Goal: Information Seeking & Learning: Learn about a topic

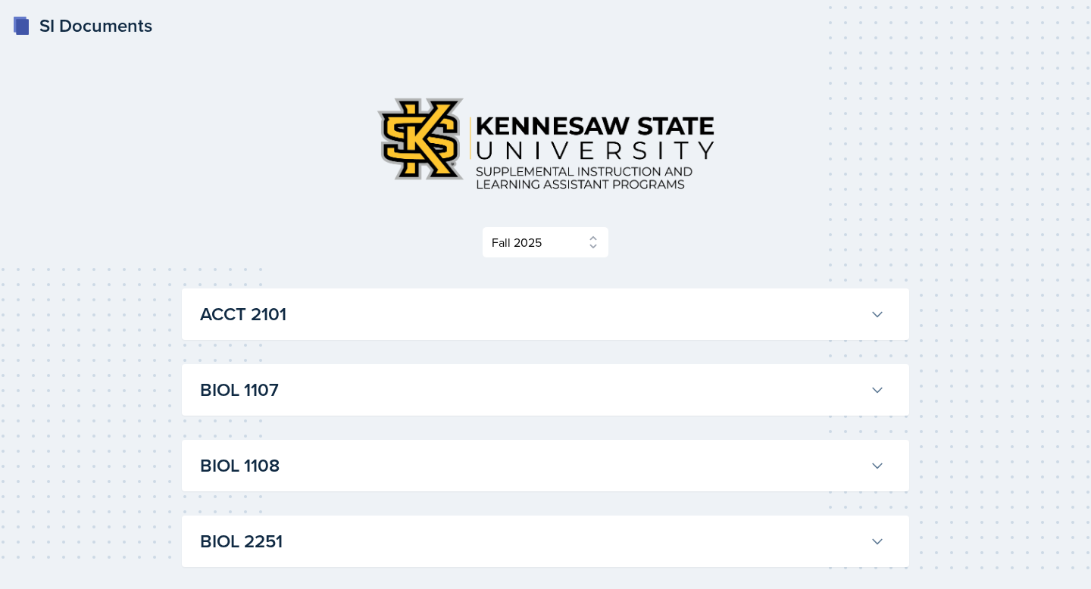
select select "2bed604d-1099-4043-b1bc-2365e8740244"
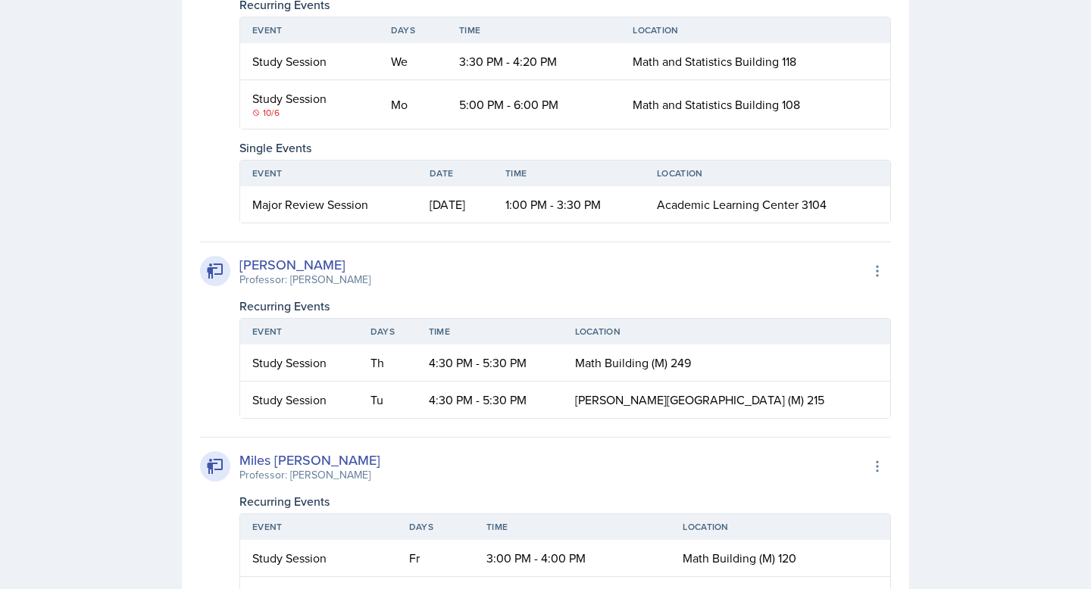
scroll to position [2651, 0]
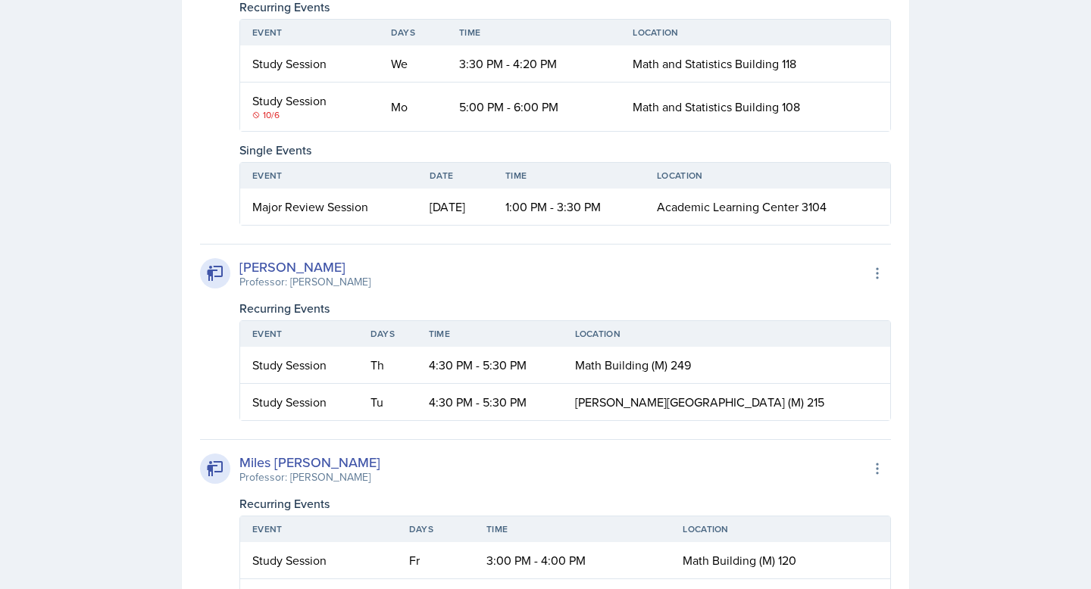
click at [258, 115] on icon at bounding box center [256, 115] width 6 height 6
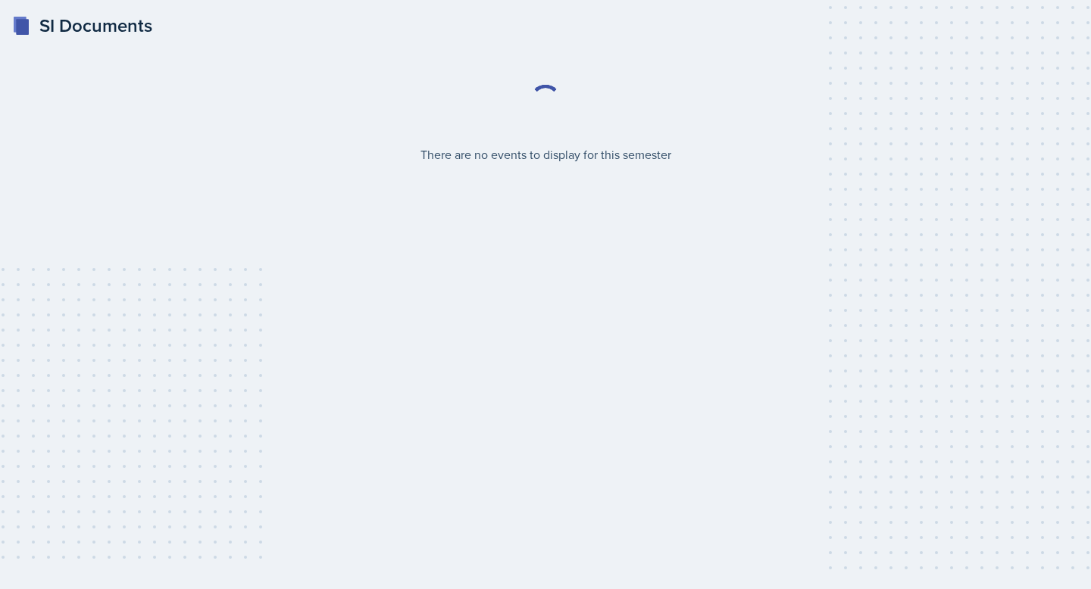
select select "2bed604d-1099-4043-b1bc-2365e8740244"
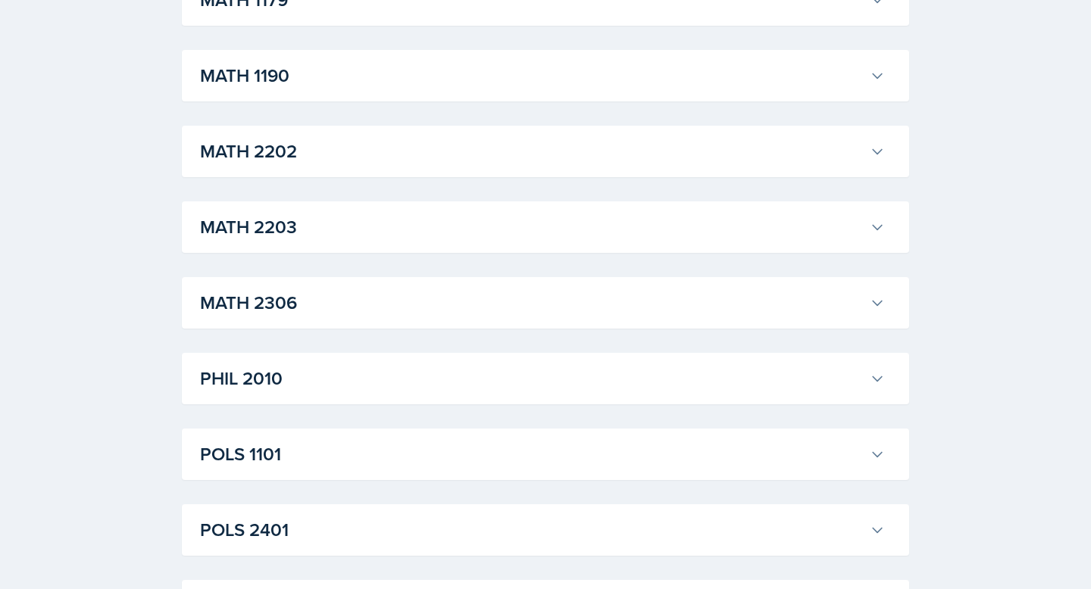
scroll to position [1652, 0]
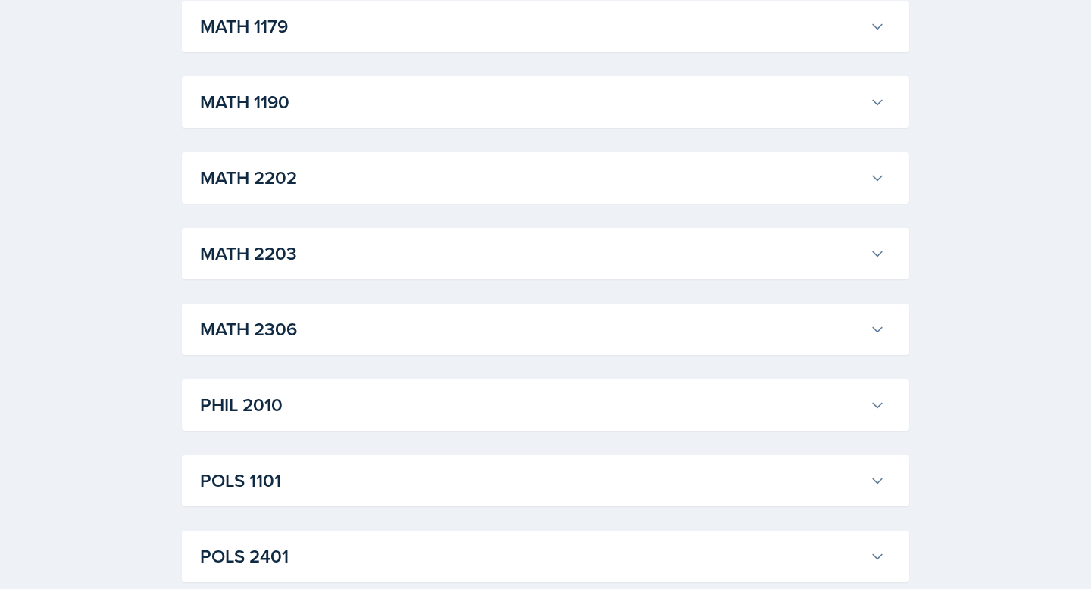
click at [356, 202] on div "MATH 2202 Ian Chapman Professor: Sunny Kang Export to Google Calendar Recurring…" at bounding box center [545, 178] width 727 height 52
click at [356, 184] on h3 "MATH 2202" at bounding box center [532, 177] width 664 height 27
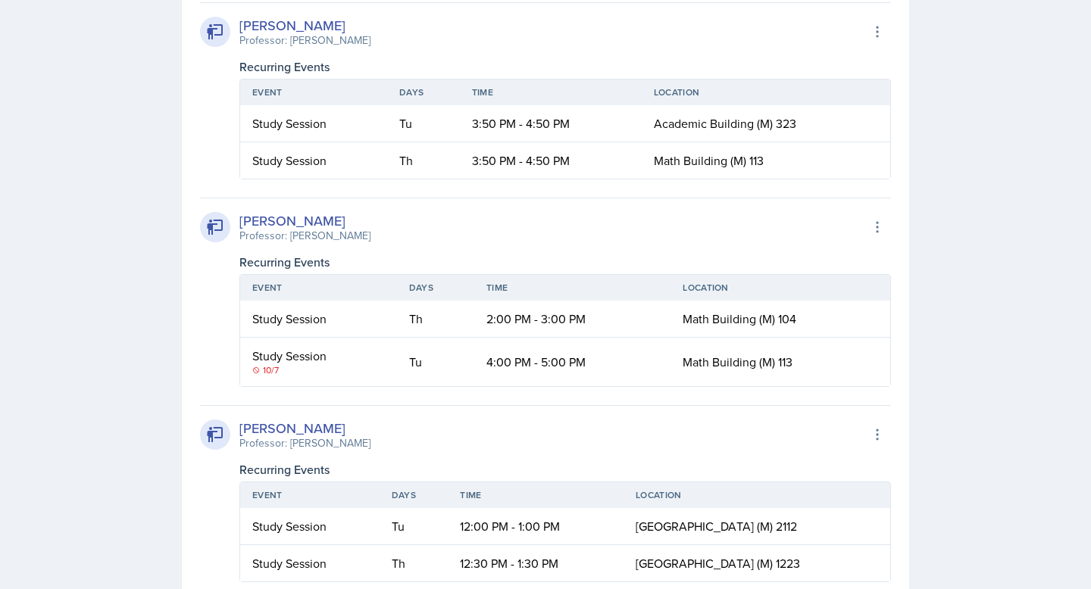
scroll to position [2003, 0]
